Goal: Task Accomplishment & Management: Use online tool/utility

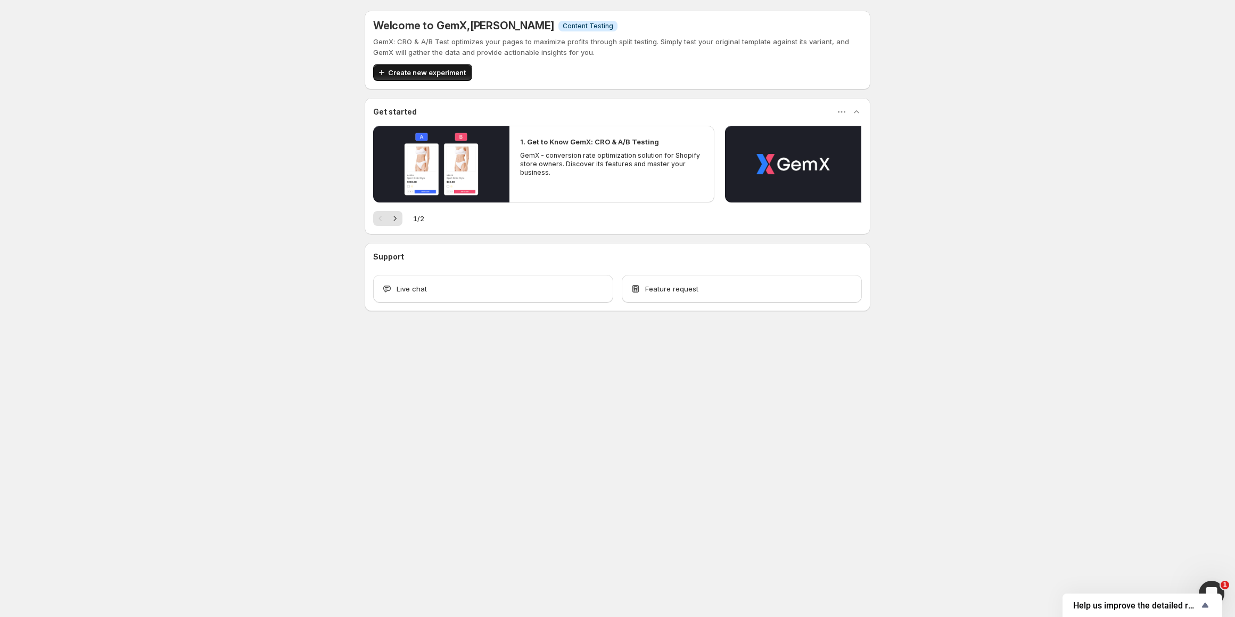
click at [443, 73] on span "Create new experiment" at bounding box center [427, 72] width 78 height 11
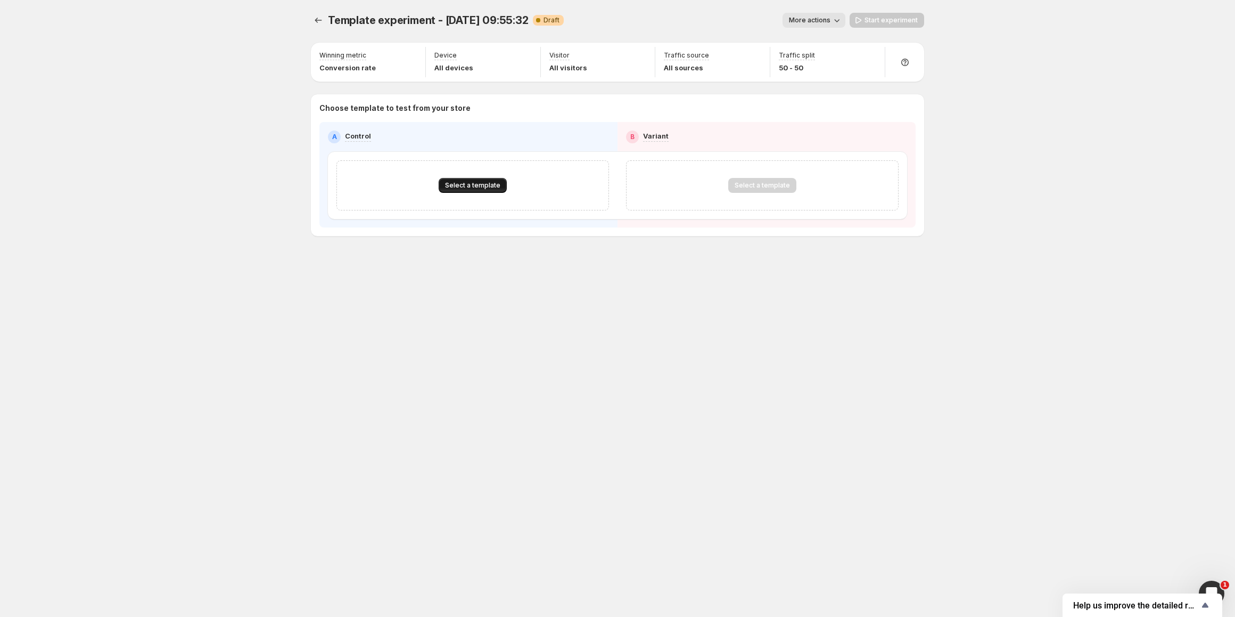
click at [467, 182] on span "Select a template" at bounding box center [472, 185] width 55 height 9
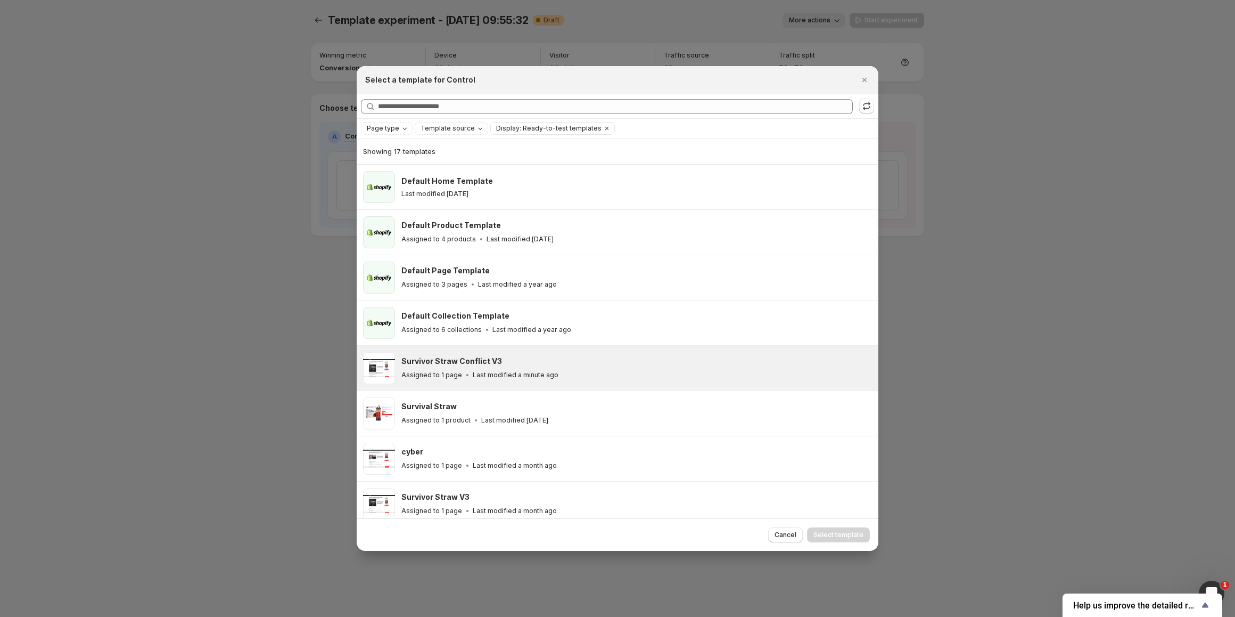
click at [503, 373] on p "Last modified a minute ago" at bounding box center [516, 375] width 86 height 9
click at [832, 536] on span "Select template" at bounding box center [839, 534] width 50 height 9
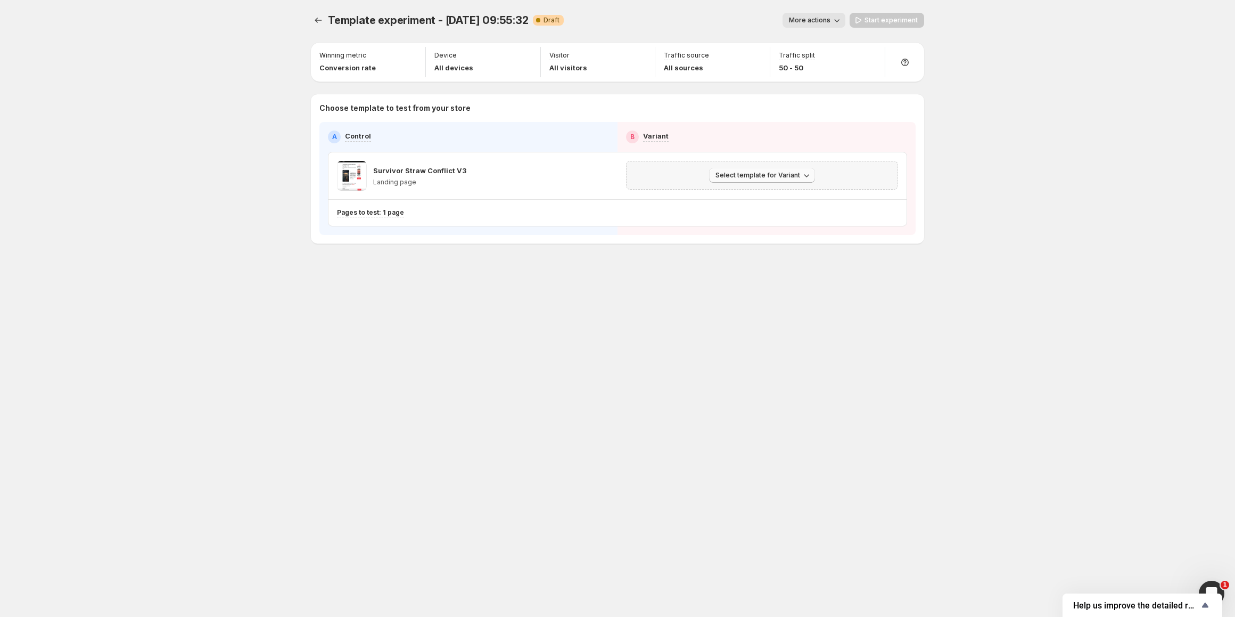
click at [758, 176] on span "Select template for Variant" at bounding box center [758, 175] width 85 height 9
click at [761, 201] on span "Select an existing template" at bounding box center [755, 197] width 90 height 9
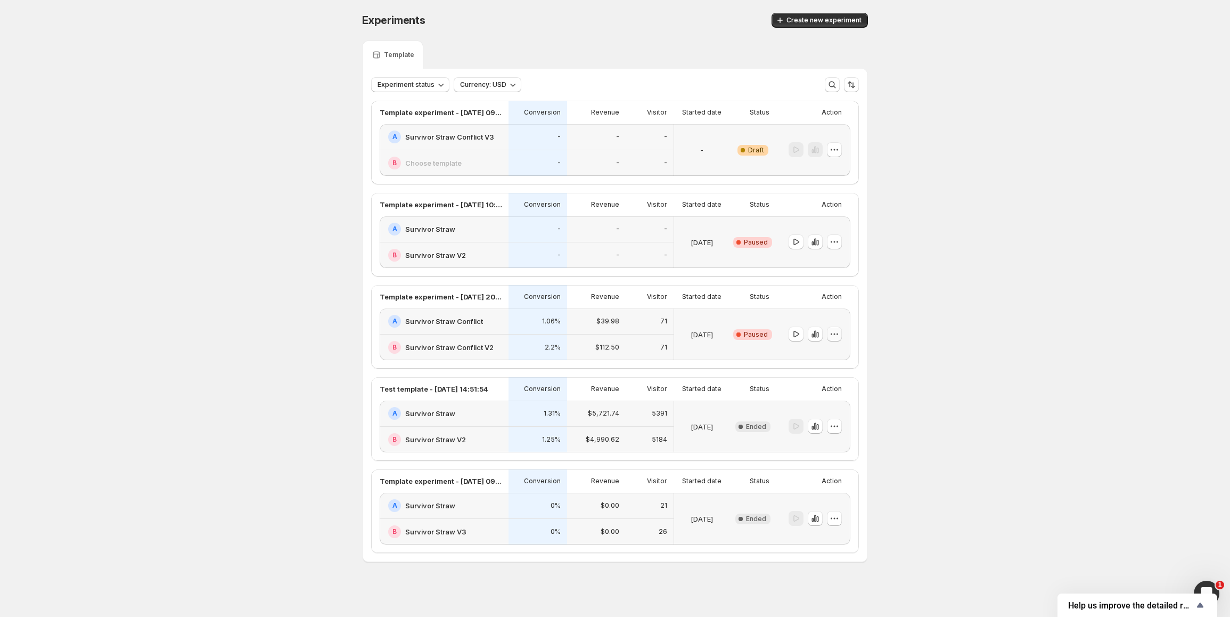
click at [842, 339] on button "button" at bounding box center [834, 333] width 15 height 15
click at [823, 416] on button "Delete" at bounding box center [837, 410] width 72 height 17
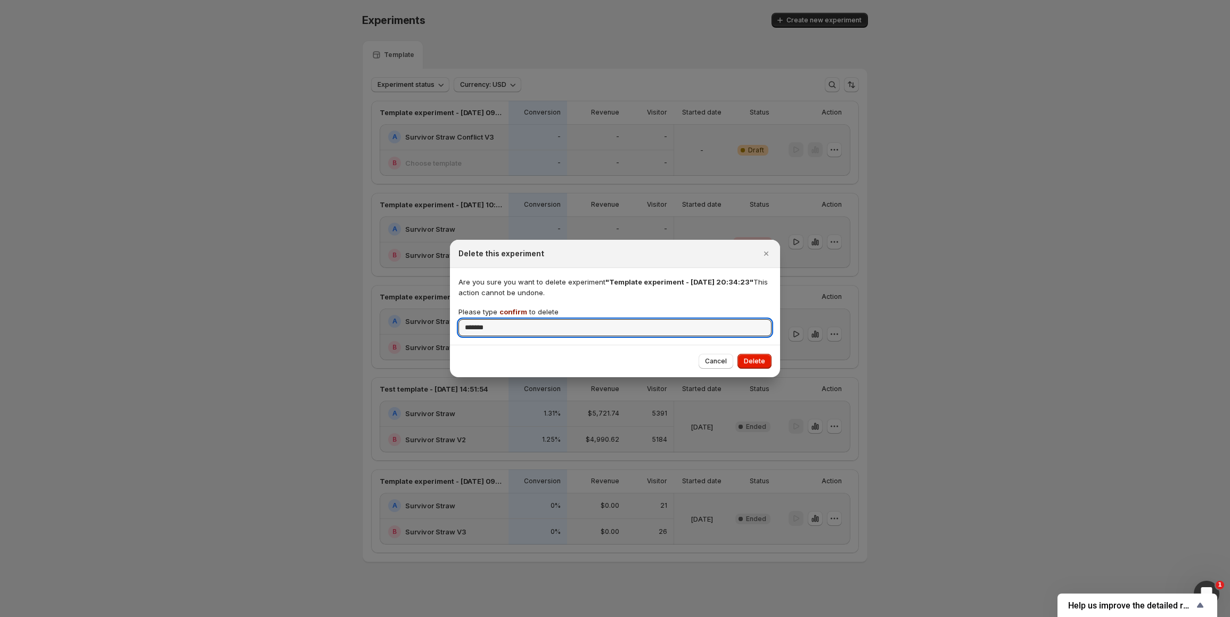
type input "*******"
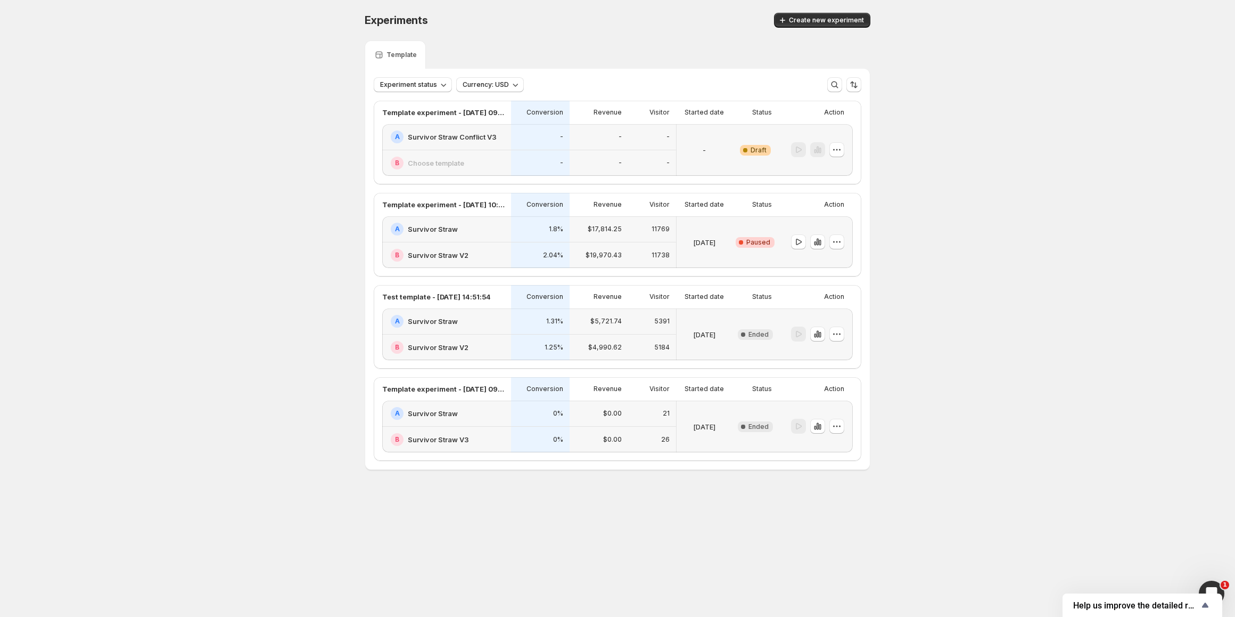
click at [720, 159] on div "-" at bounding box center [704, 149] width 47 height 39
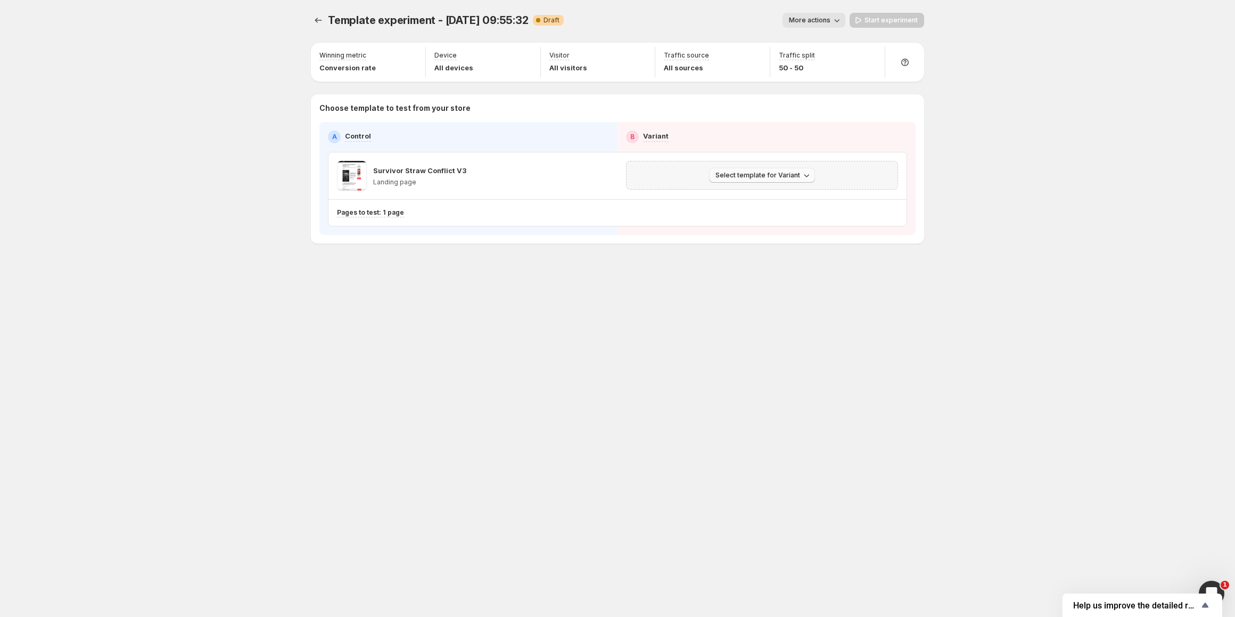
click at [749, 176] on span "Select template for Variant" at bounding box center [758, 175] width 85 height 9
click at [738, 194] on span "Select an existing template" at bounding box center [755, 197] width 90 height 9
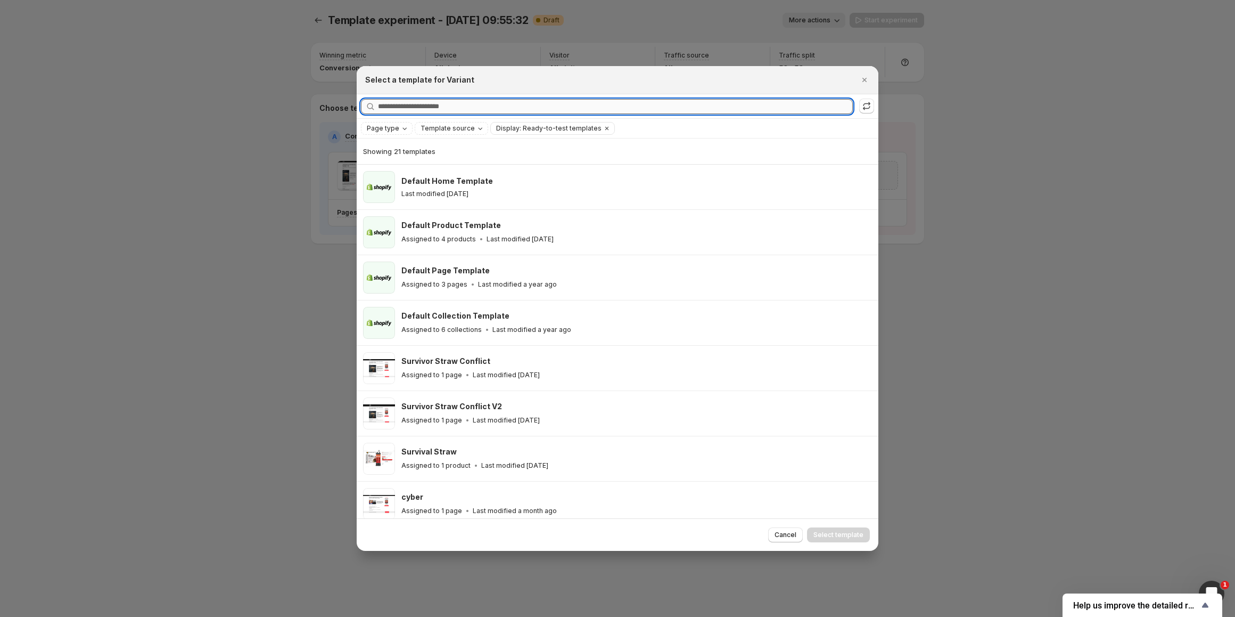
click at [533, 110] on input "Searching all templates" at bounding box center [615, 106] width 475 height 15
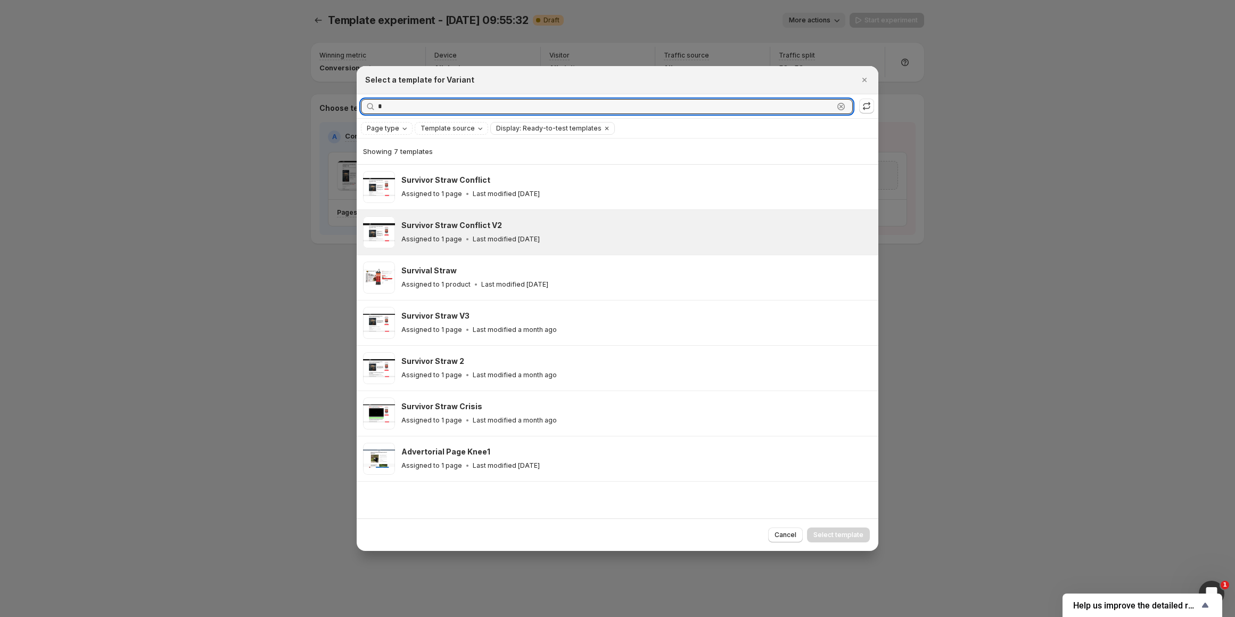
type input "*"
click at [507, 230] on div "Survivor Straw Conflict V2" at bounding box center [636, 225] width 468 height 11
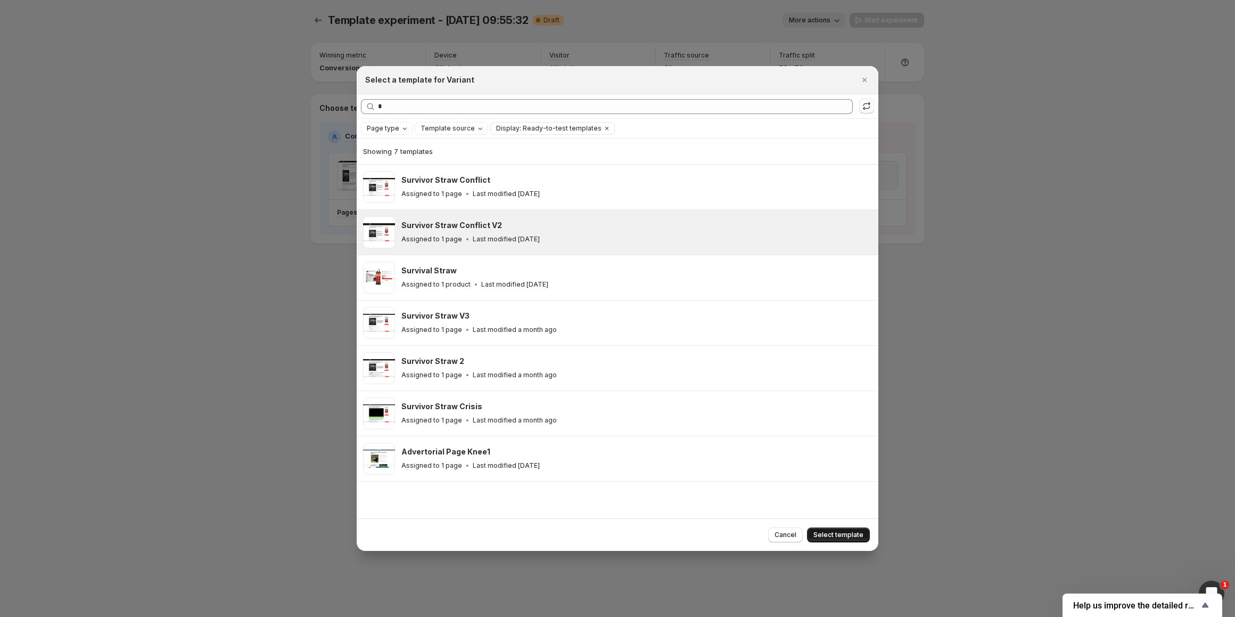
click at [860, 533] on span "Select template" at bounding box center [839, 534] width 50 height 9
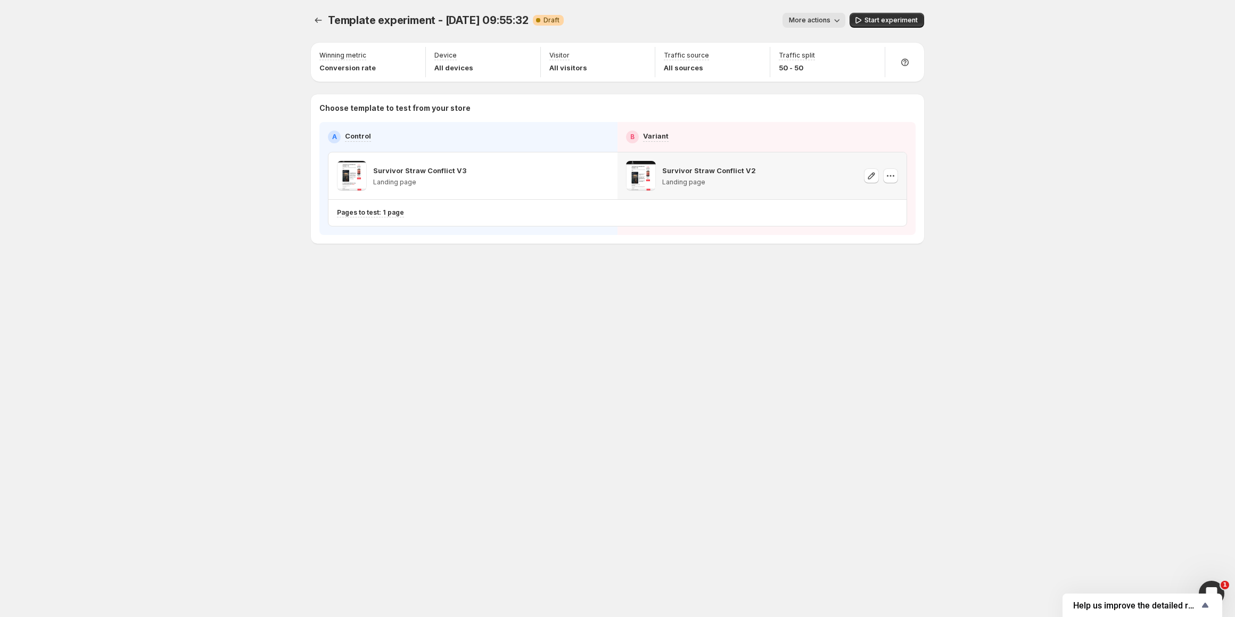
click at [739, 523] on div "Template experiment - [DATE] 09:55:32. This page is ready Template experiment -…" at bounding box center [617, 308] width 639 height 617
click at [895, 14] on button "Start experiment" at bounding box center [887, 20] width 75 height 15
